Goal: Information Seeking & Learning: Understand process/instructions

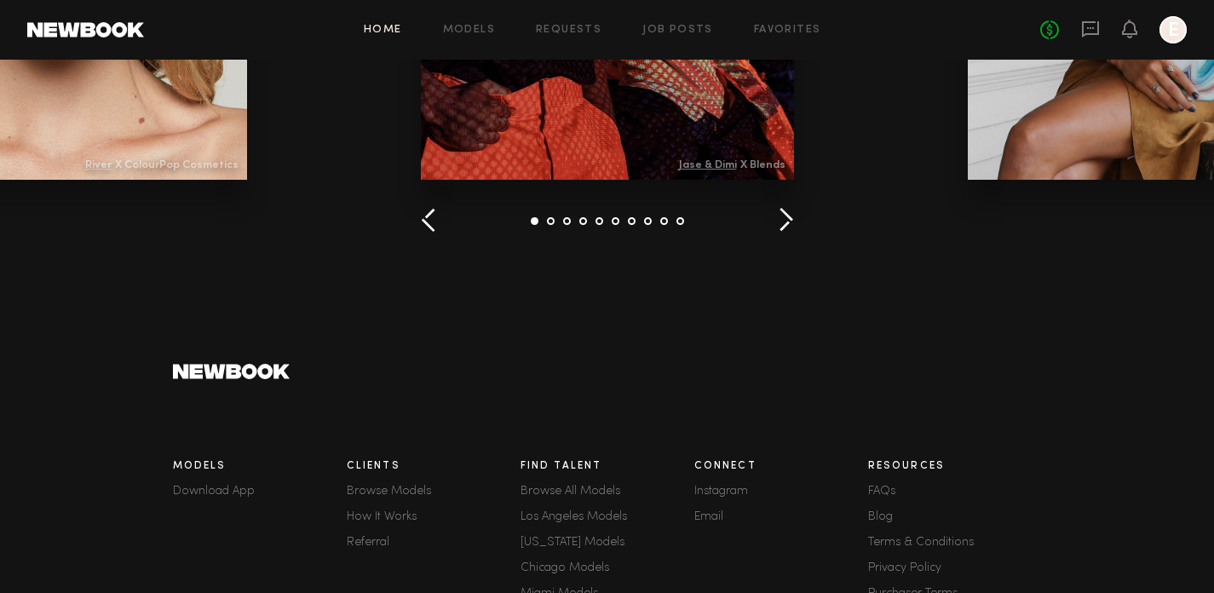
scroll to position [2507, 0]
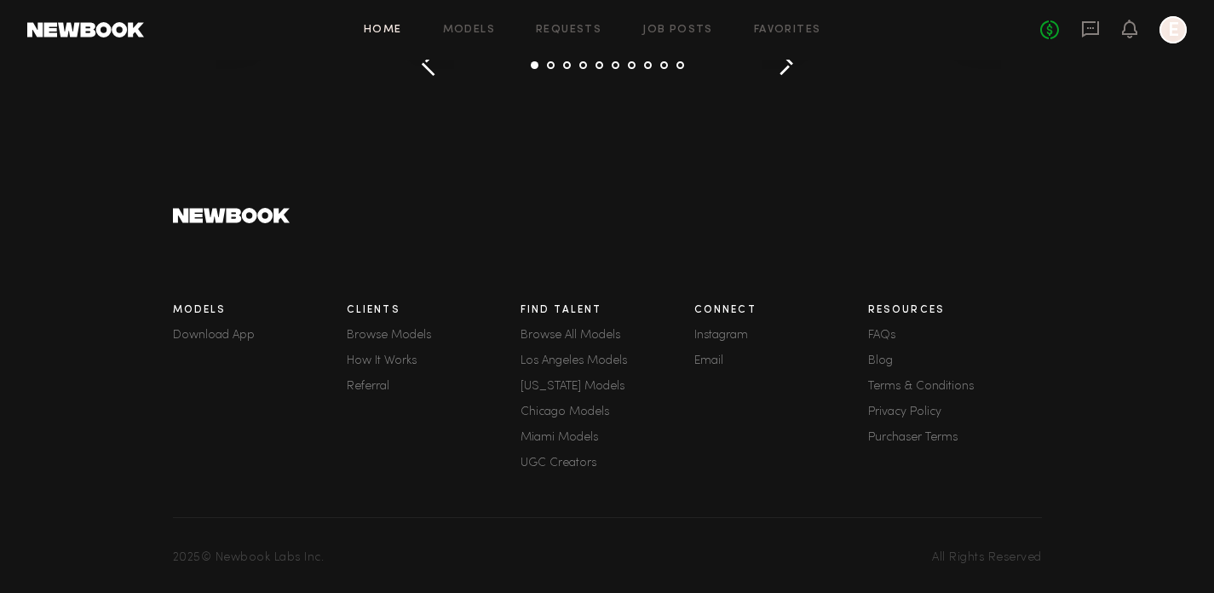
click at [883, 333] on link "FAQs" at bounding box center [955, 336] width 174 height 12
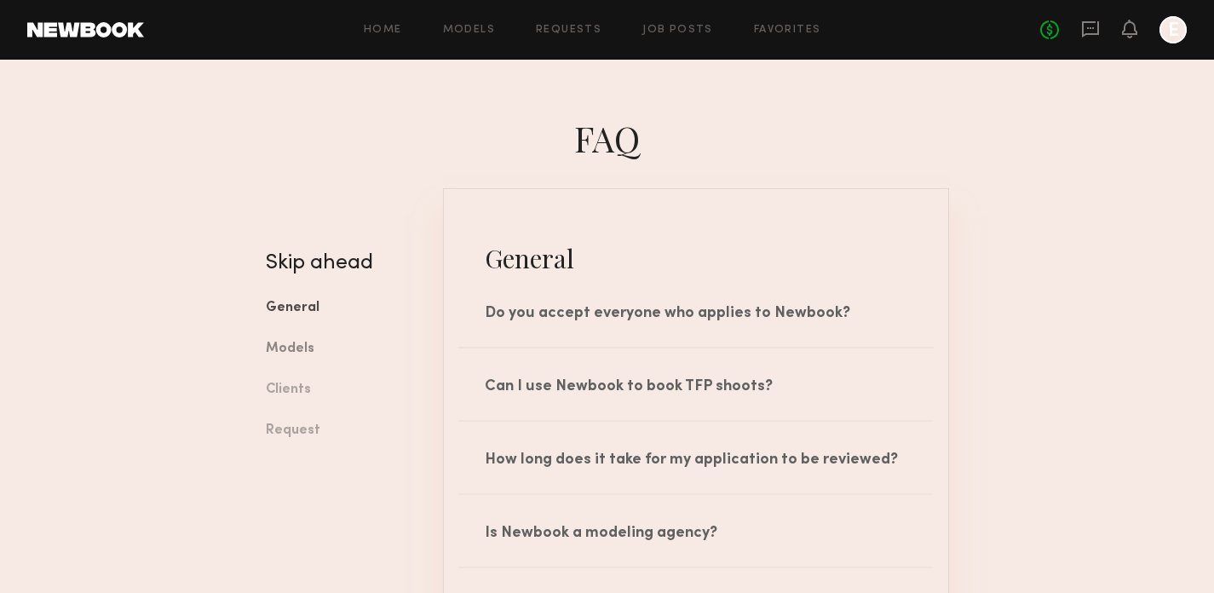
click at [301, 354] on link "Models" at bounding box center [342, 349] width 152 height 41
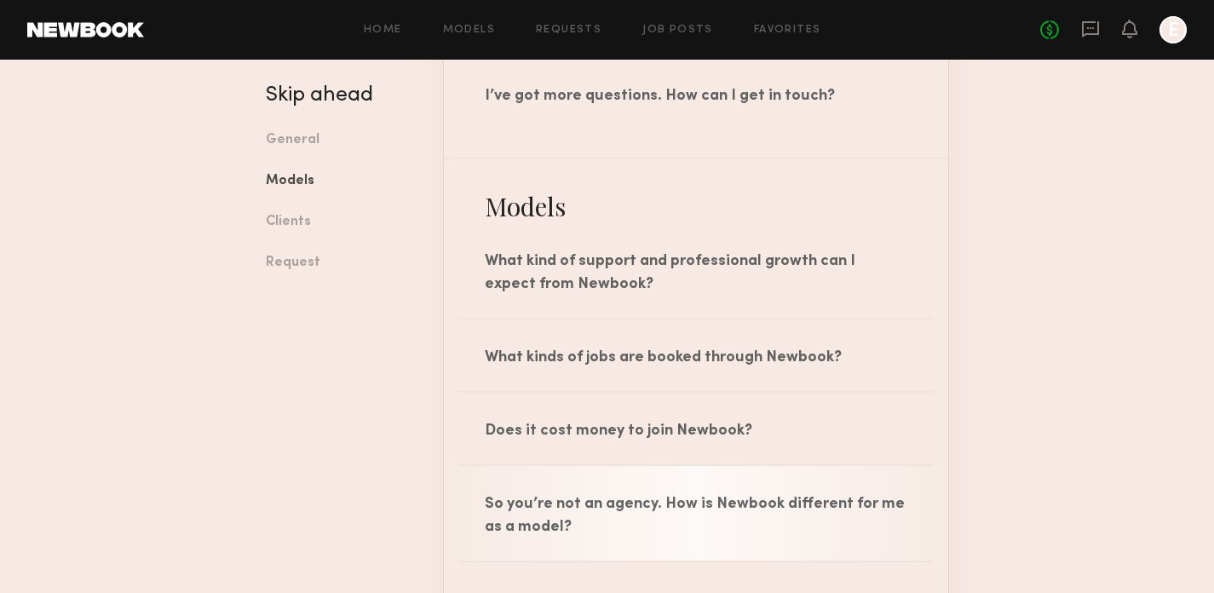
scroll to position [977, 0]
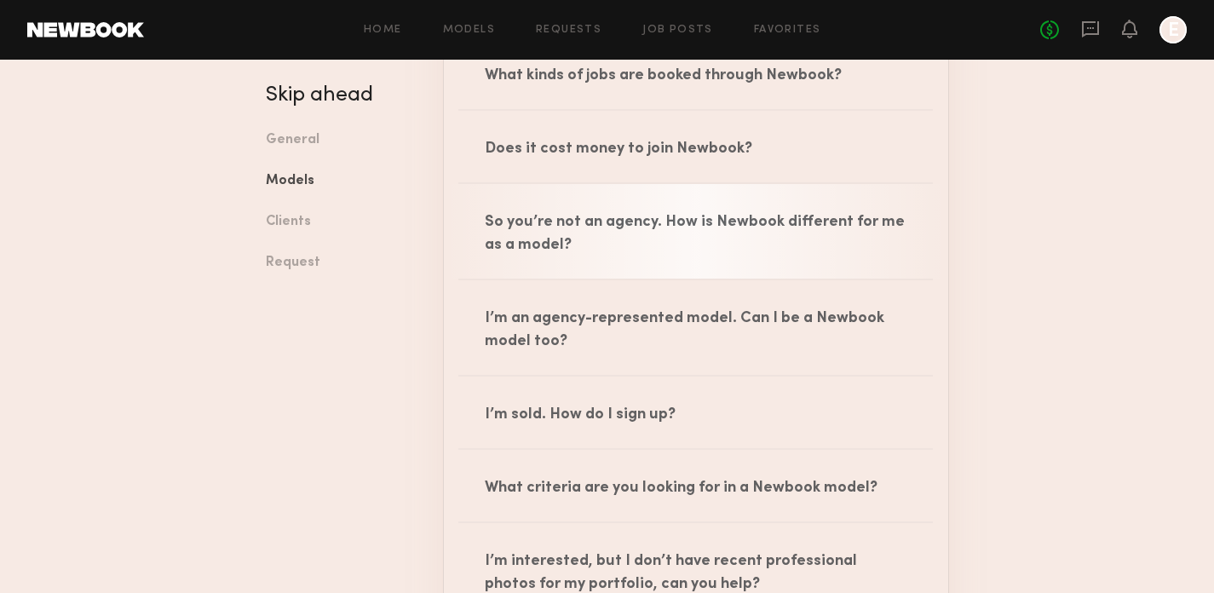
scroll to position [1146, 0]
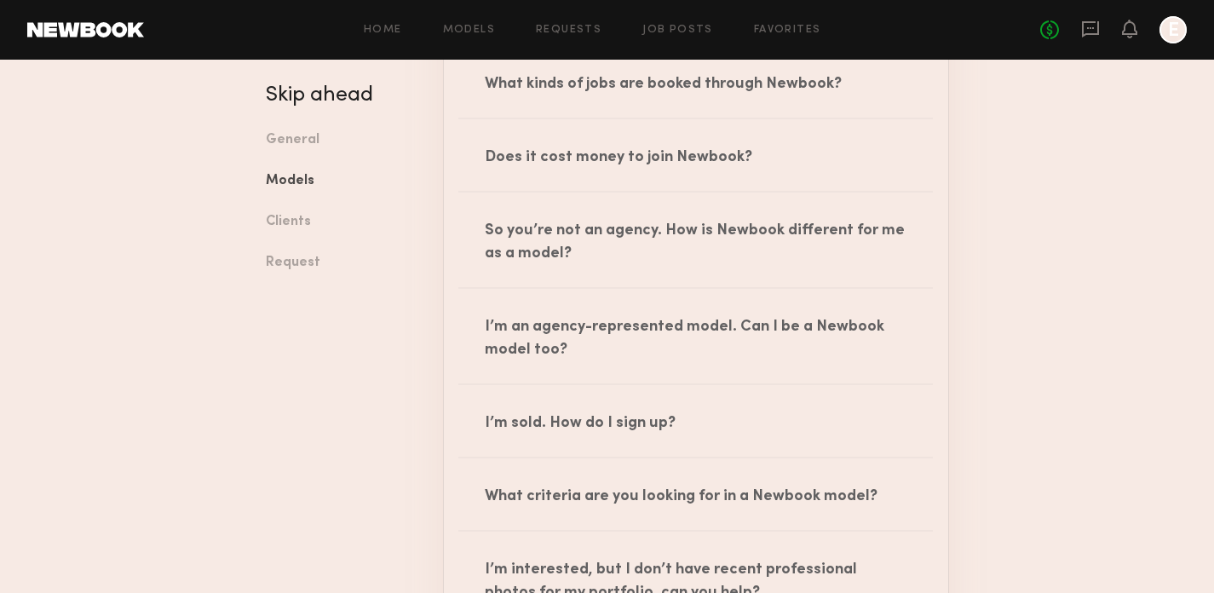
click at [336, 371] on div "Skip ahead General Models Clients Request" at bounding box center [341, 575] width 177 height 3067
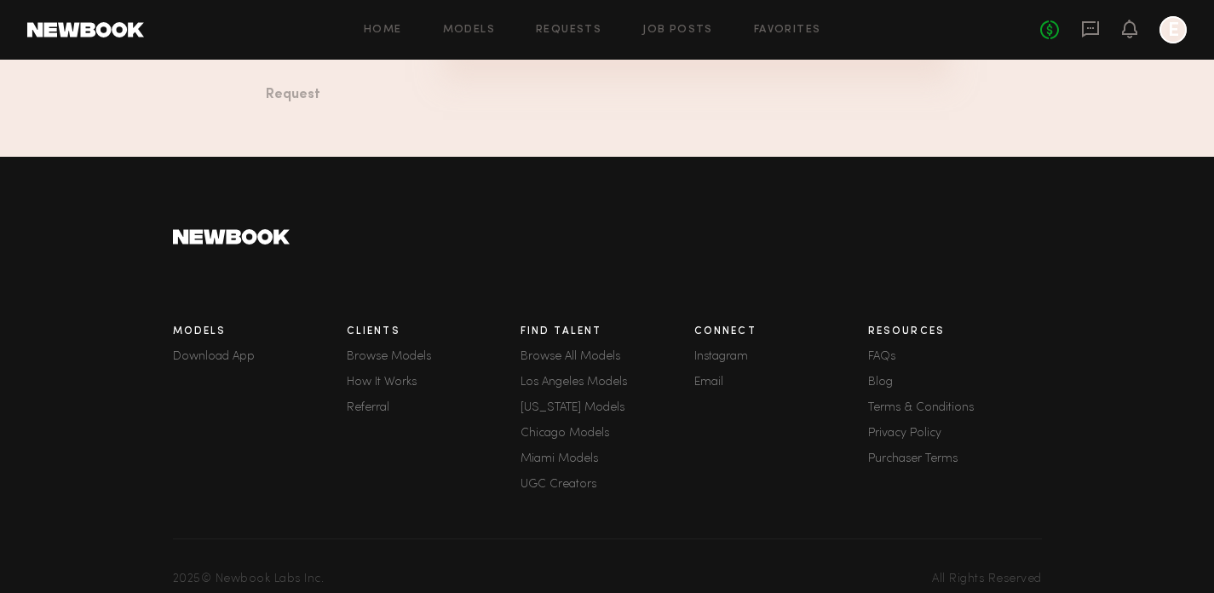
scroll to position [3161, 0]
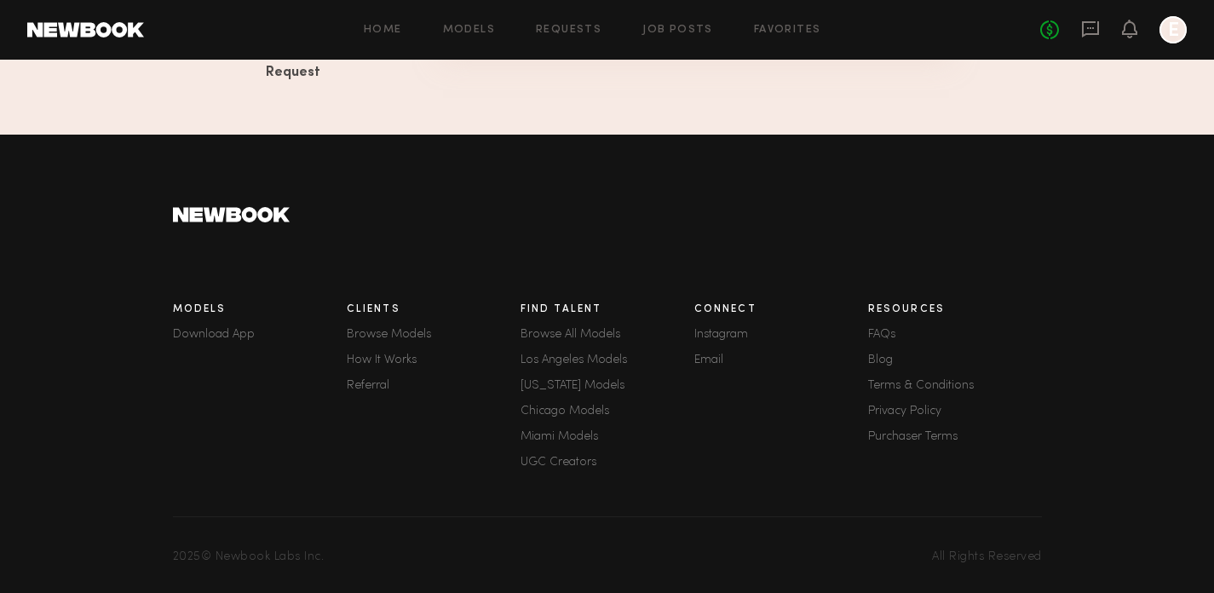
click at [918, 382] on link "Terms & Conditions" at bounding box center [955, 386] width 174 height 12
